Goal: Task Accomplishment & Management: Manage account settings

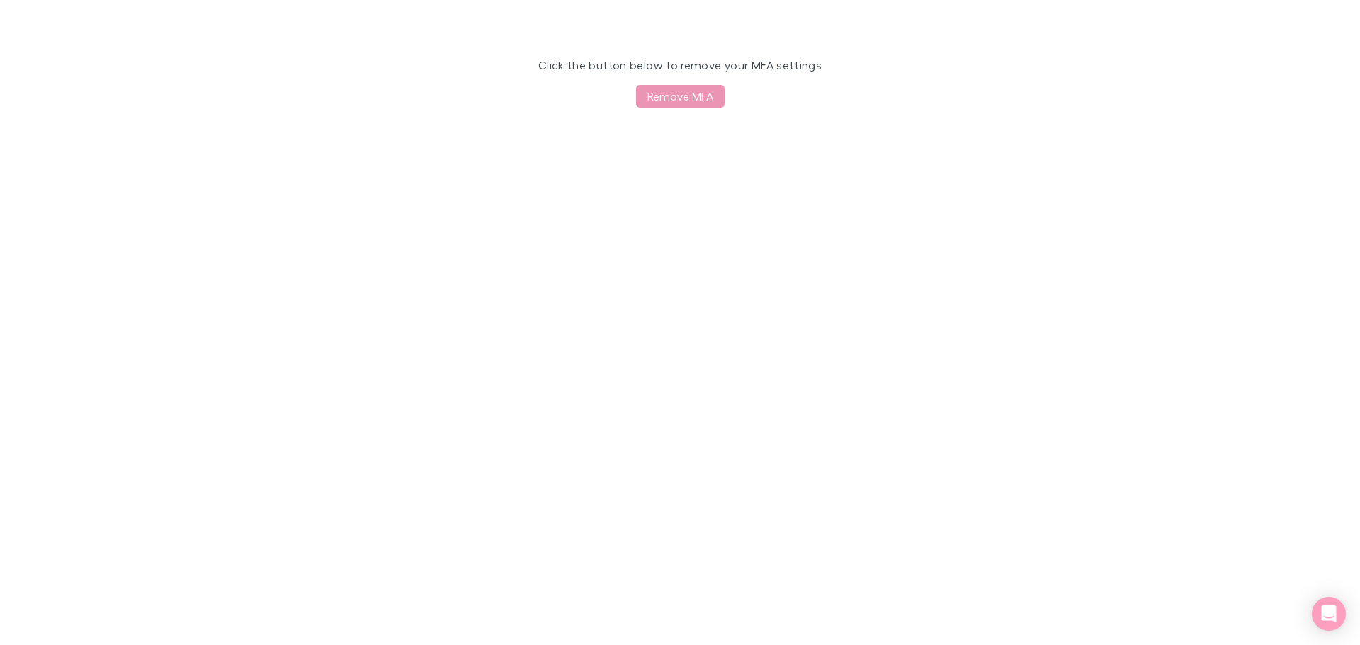
click at [682, 98] on button "Remove MFA" at bounding box center [680, 96] width 89 height 23
click at [690, 91] on button "Remove MFA" at bounding box center [680, 96] width 89 height 23
